Goal: Task Accomplishment & Management: Understand process/instructions

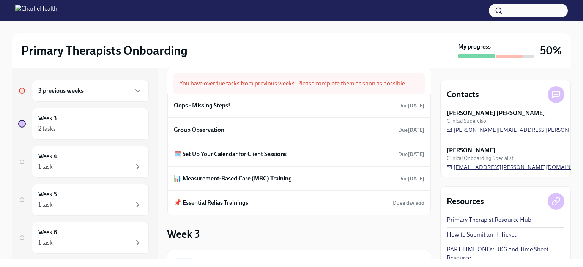
scroll to position [8, 0]
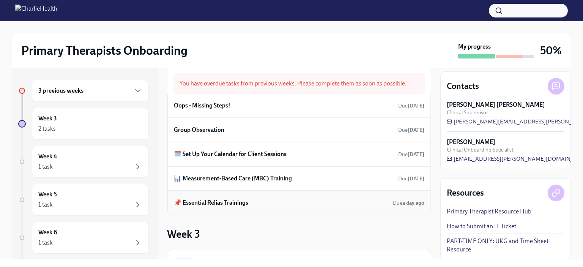
click at [252, 200] on div "📌 Essential Relias Trainings Due a day ago" at bounding box center [299, 202] width 251 height 11
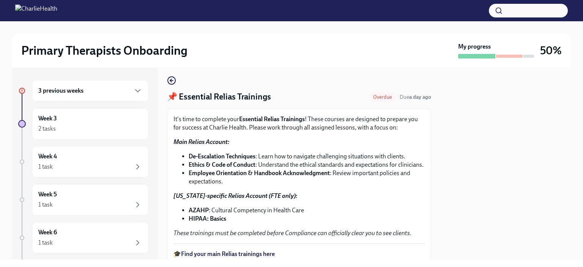
scroll to position [10, 0]
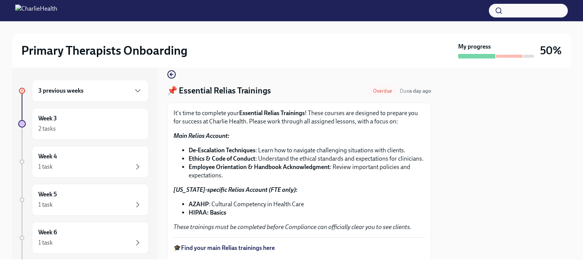
click at [254, 112] on strong "Essential Relias Trainings" at bounding box center [272, 112] width 66 height 7
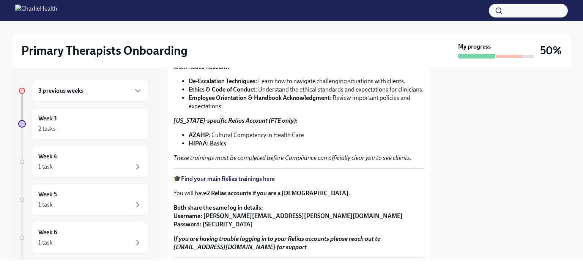
scroll to position [0, 0]
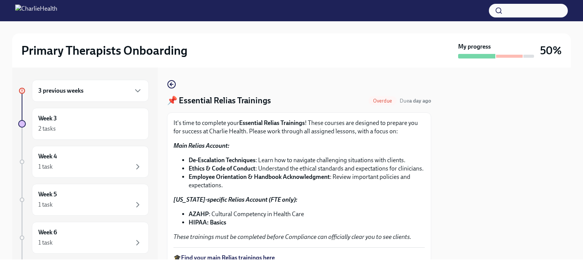
click at [287, 121] on strong "Essential Relias Trainings" at bounding box center [272, 122] width 66 height 7
click at [211, 146] on strong "Main Relias Account:" at bounding box center [202, 145] width 56 height 7
click at [226, 169] on strong "Ethics & Code of Conduct" at bounding box center [222, 168] width 67 height 7
click at [220, 158] on strong "De-Escalation Techniques" at bounding box center [222, 159] width 67 height 7
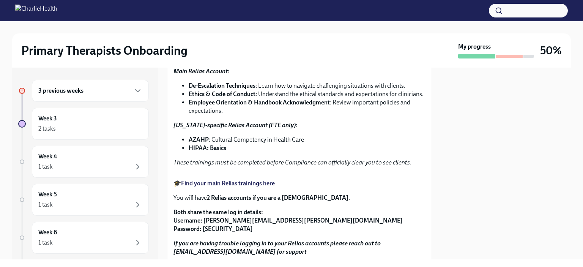
scroll to position [74, 0]
click at [208, 187] on strong "Find your main Relias trainings here" at bounding box center [228, 183] width 94 height 7
